Goal: Transaction & Acquisition: Purchase product/service

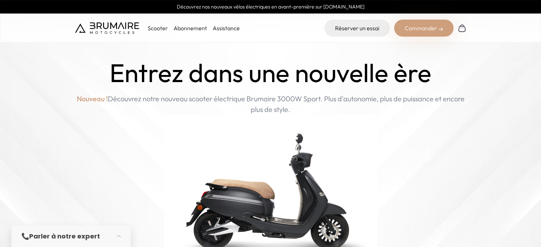
click at [434, 32] on div "Commander" at bounding box center [423, 28] width 59 height 17
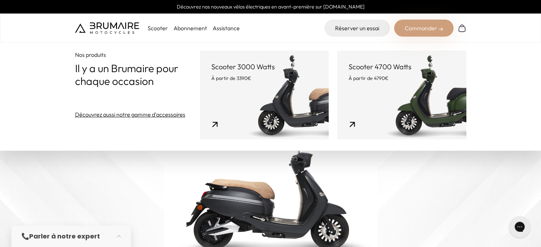
click at [230, 29] on link "Assistance" at bounding box center [226, 28] width 27 height 7
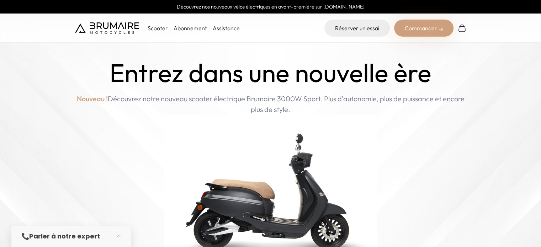
click at [157, 28] on p "Scooter" at bounding box center [158, 28] width 20 height 9
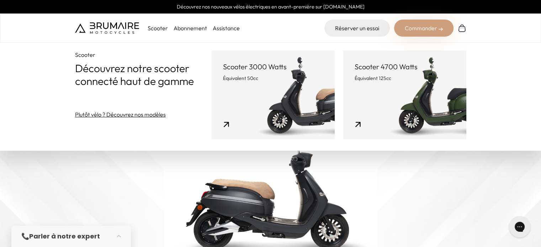
click at [184, 28] on link "Abonnement" at bounding box center [190, 28] width 33 height 7
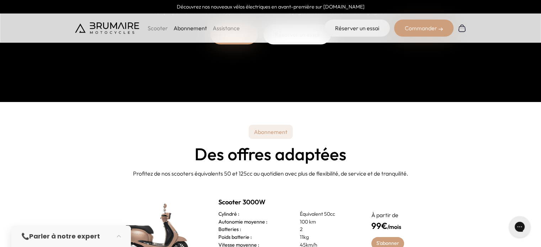
scroll to position [142, 0]
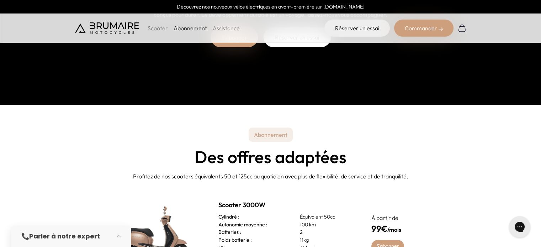
click at [152, 27] on p "Scooter" at bounding box center [158, 28] width 20 height 9
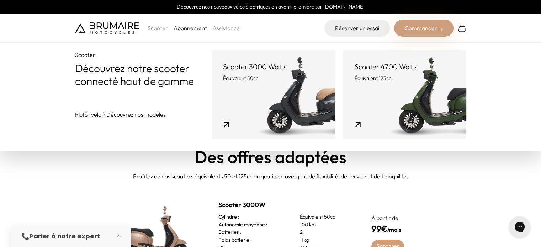
click at [409, 94] on link "Scooter 4700 Watts Équivalent 125cc" at bounding box center [405, 95] width 123 height 89
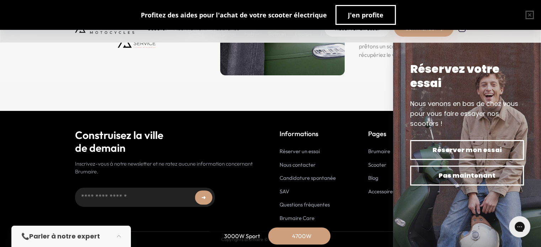
scroll to position [3553, 0]
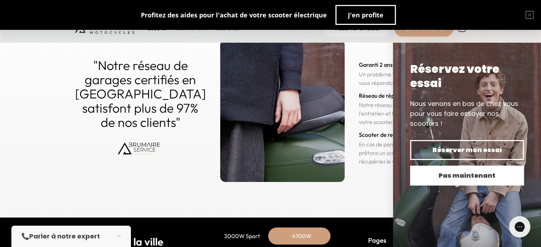
click at [467, 173] on span "Pas maintenant" at bounding box center [467, 176] width 89 height 10
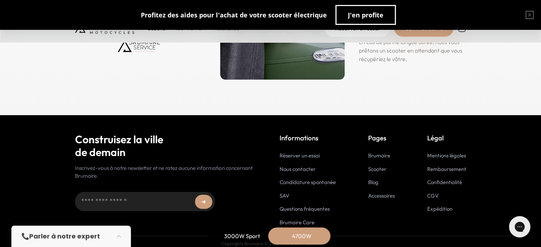
scroll to position [3659, 0]
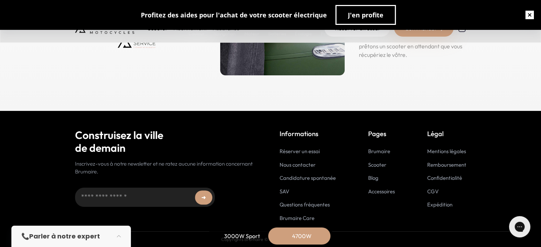
click at [528, 14] on button "button" at bounding box center [530, 15] width 23 height 23
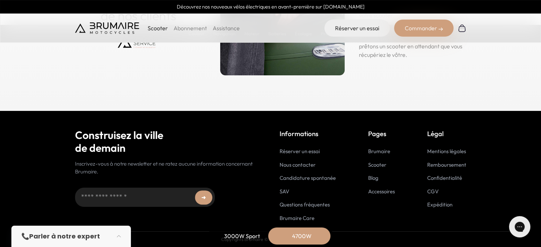
click at [421, 27] on div "Commander" at bounding box center [423, 28] width 59 height 17
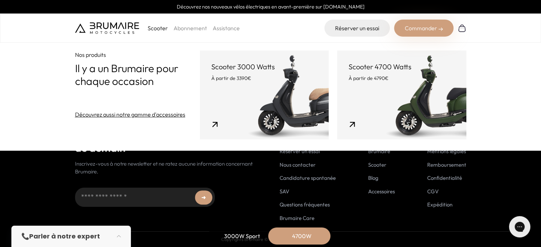
click at [373, 229] on footer "Construisez la ville de demain Inscrivez-vous à notre newsletter et ne ratez au…" at bounding box center [270, 179] width 541 height 137
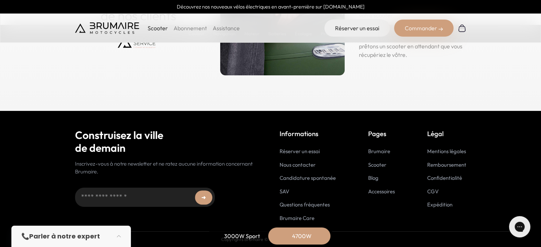
click at [302, 217] on link "Brumaire Care" at bounding box center [297, 218] width 35 height 7
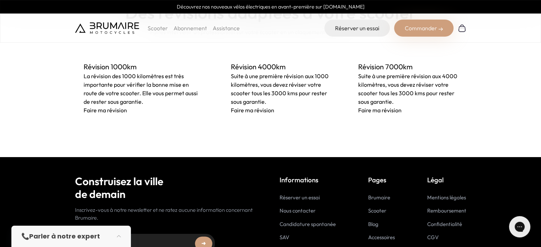
scroll to position [545, 0]
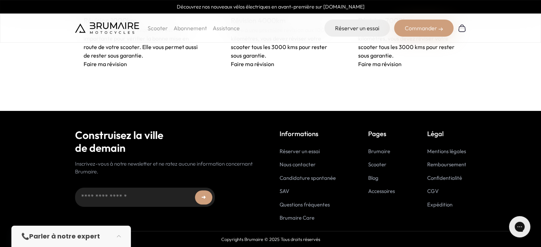
click at [418, 28] on div "Commander" at bounding box center [423, 28] width 59 height 17
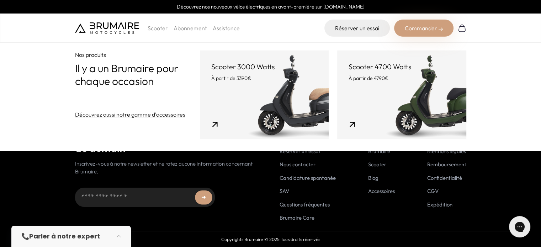
click at [117, 117] on link "Découvrez aussi notre gamme d'accessoires" at bounding box center [130, 114] width 110 height 9
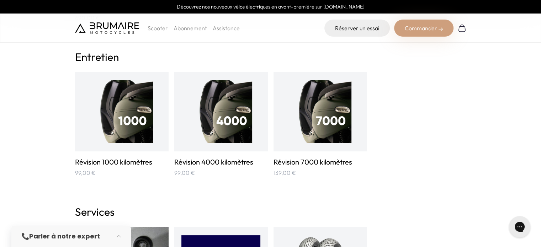
scroll to position [676, 0]
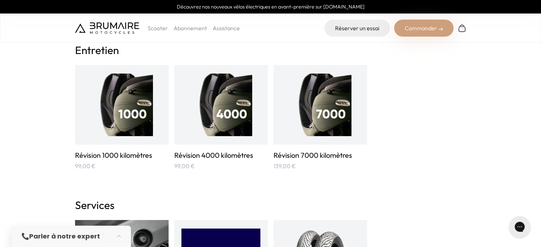
click at [98, 138] on div at bounding box center [122, 105] width 94 height 80
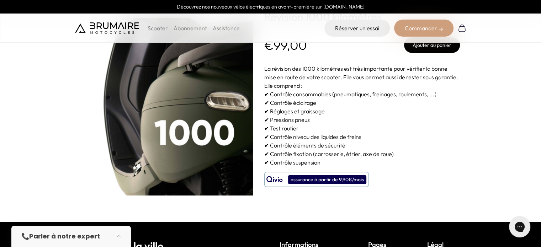
scroll to position [36, 0]
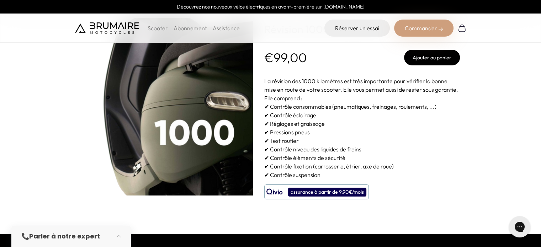
click at [421, 62] on button "Ajouter au panier" at bounding box center [432, 58] width 56 height 16
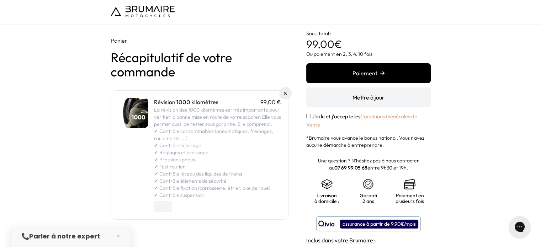
click at [330, 70] on button "Paiement" at bounding box center [368, 73] width 125 height 20
